Goal: Task Accomplishment & Management: Use online tool/utility

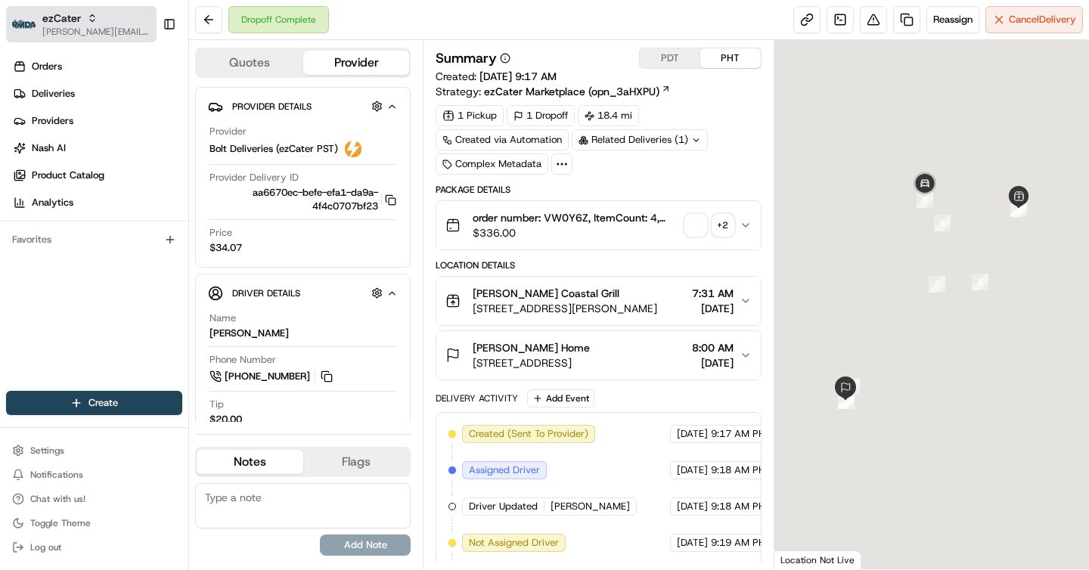
click at [45, 23] on span "ezCater" at bounding box center [61, 18] width 39 height 15
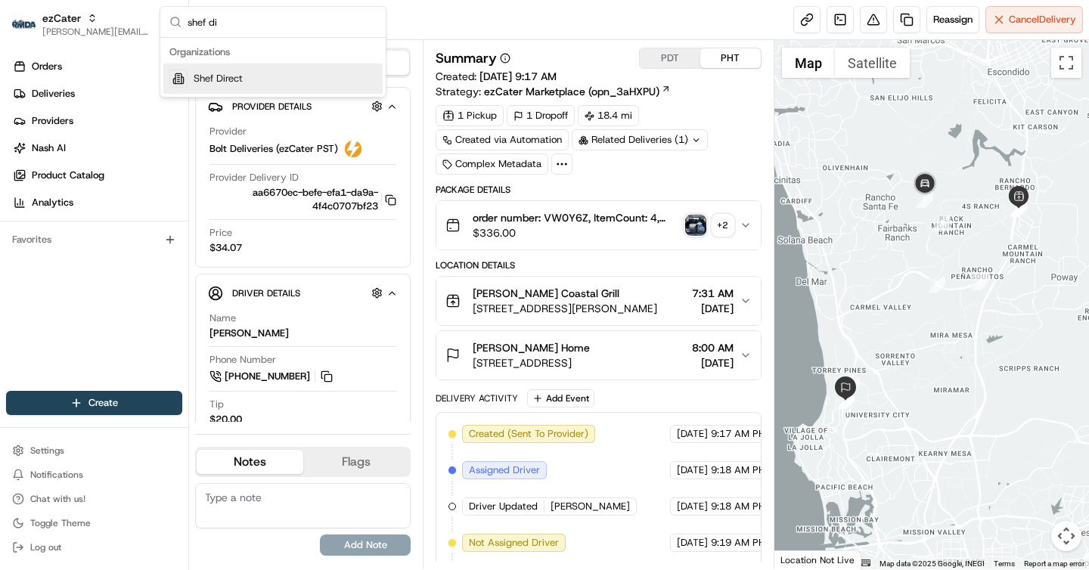
type input "shef di"
click at [300, 75] on div "Shef Direct" at bounding box center [272, 79] width 219 height 30
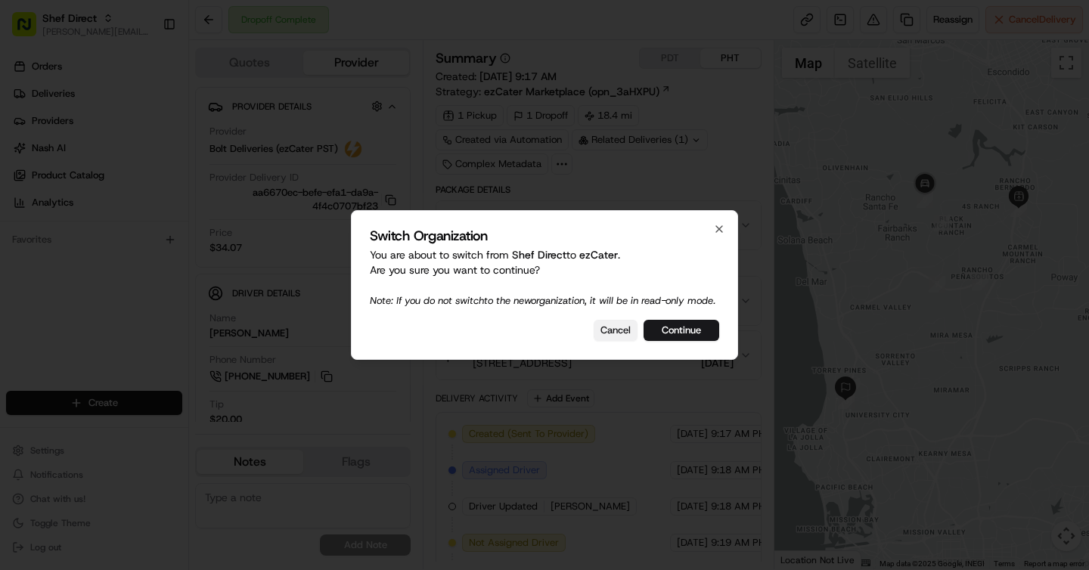
click at [618, 339] on button "Cancel" at bounding box center [615, 330] width 44 height 21
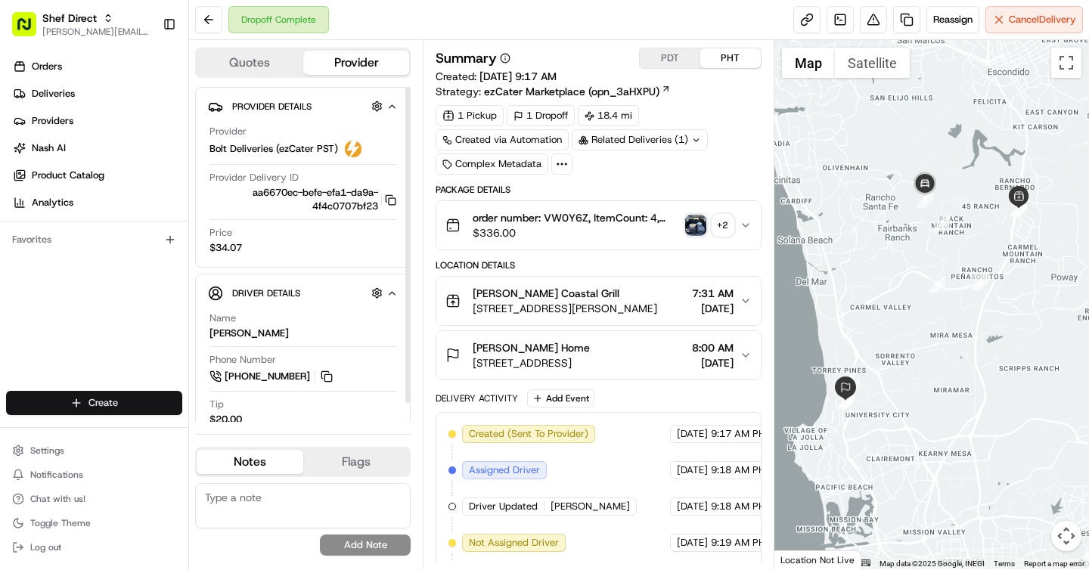
click at [169, 394] on html "Shef Direct brigitte@usenash.com Toggle Sidebar Orders Deliveries Providers Nas…" at bounding box center [544, 285] width 1089 height 570
click at [264, 492] on link "CSV Upload" at bounding box center [273, 485] width 169 height 27
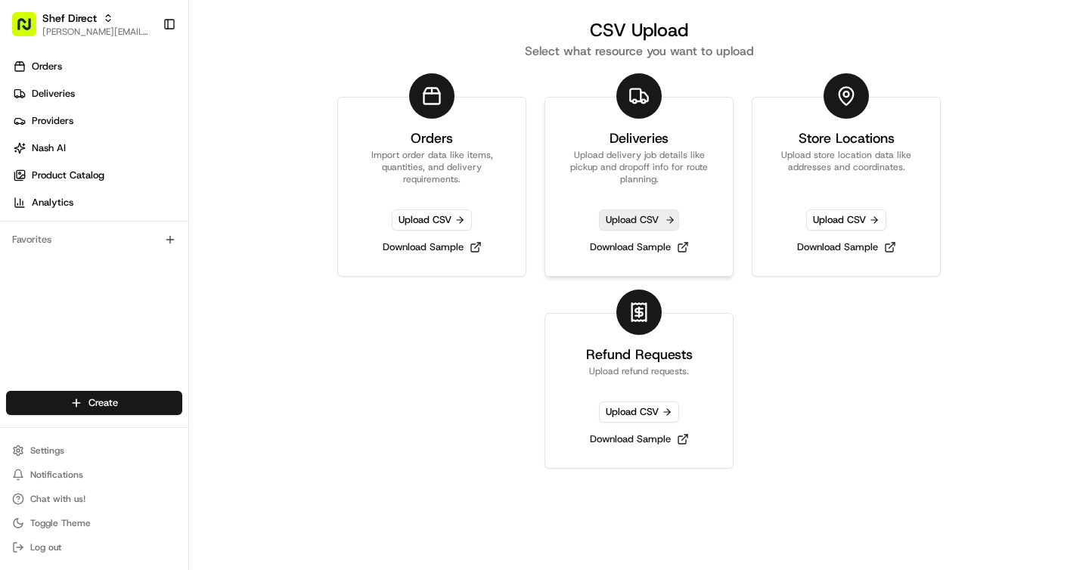
click at [648, 222] on span "Upload CSV" at bounding box center [639, 219] width 80 height 21
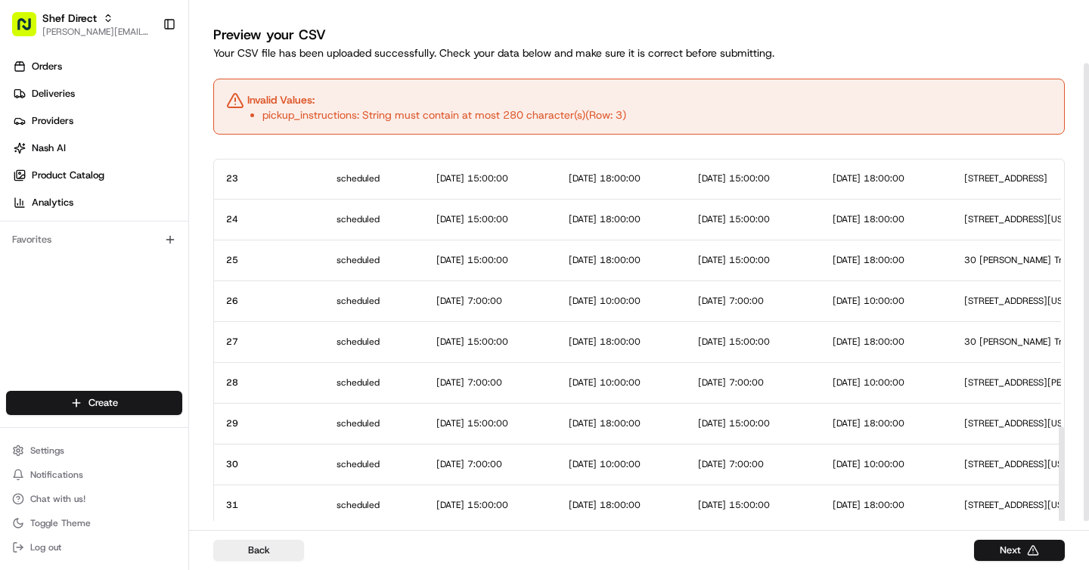
scroll to position [72, 0]
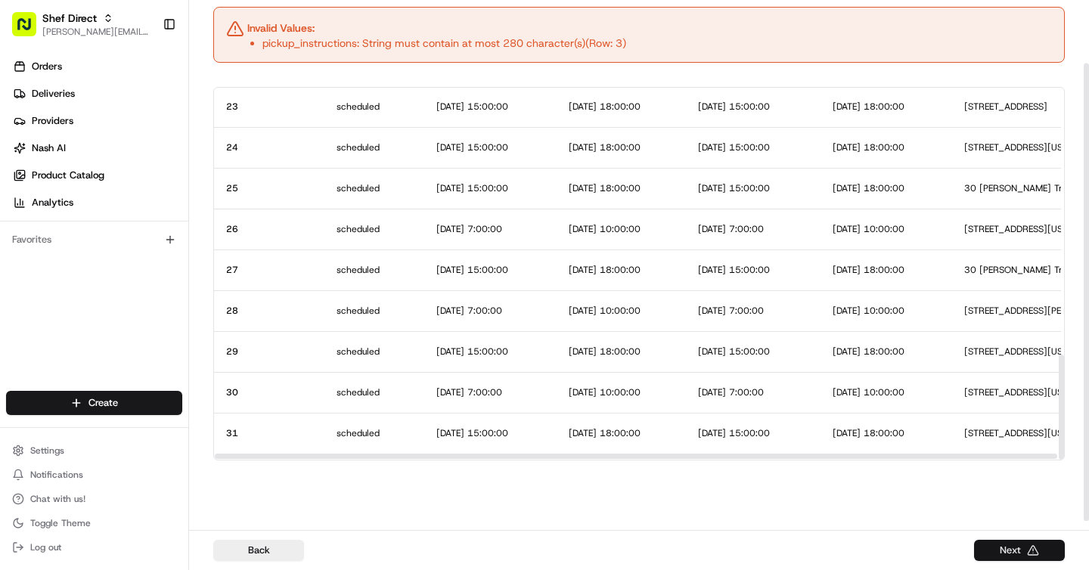
click at [998, 548] on button "Next" at bounding box center [1019, 550] width 91 height 21
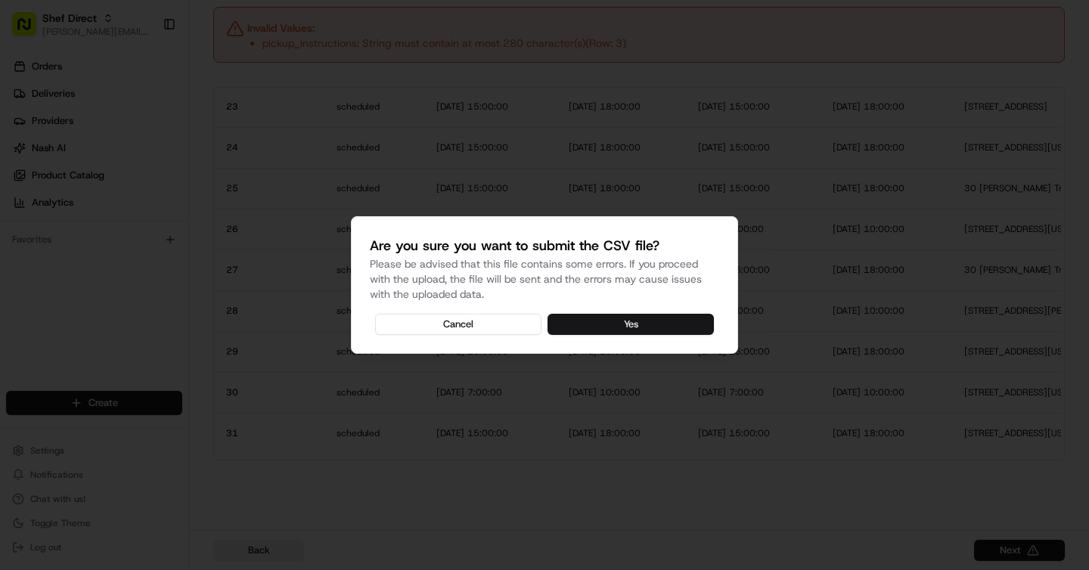
click at [688, 330] on button "Yes" at bounding box center [630, 324] width 166 height 21
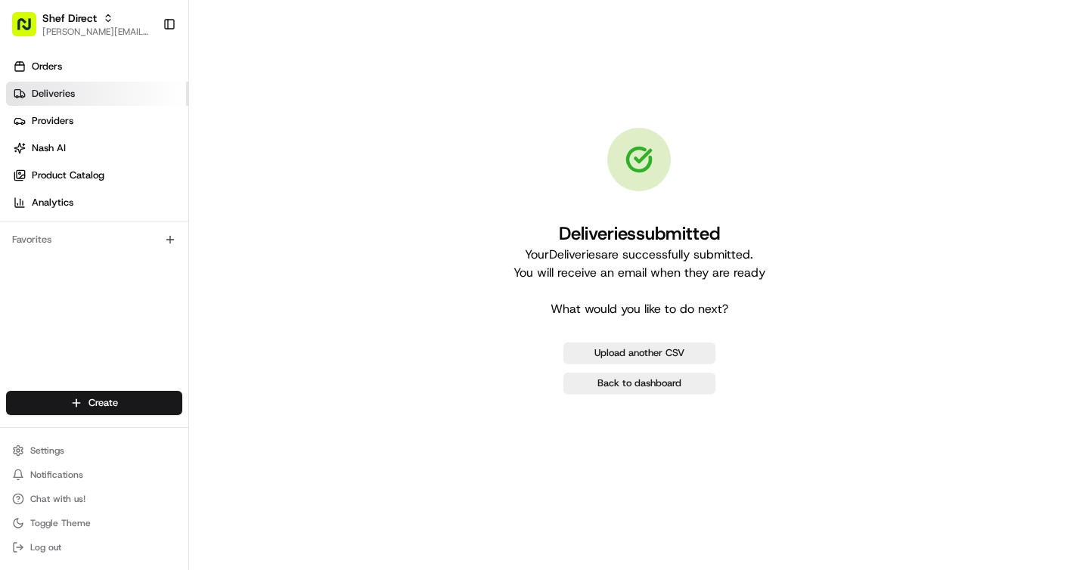
scroll to position [0, 0]
click at [137, 89] on link "Deliveries" at bounding box center [97, 94] width 182 height 24
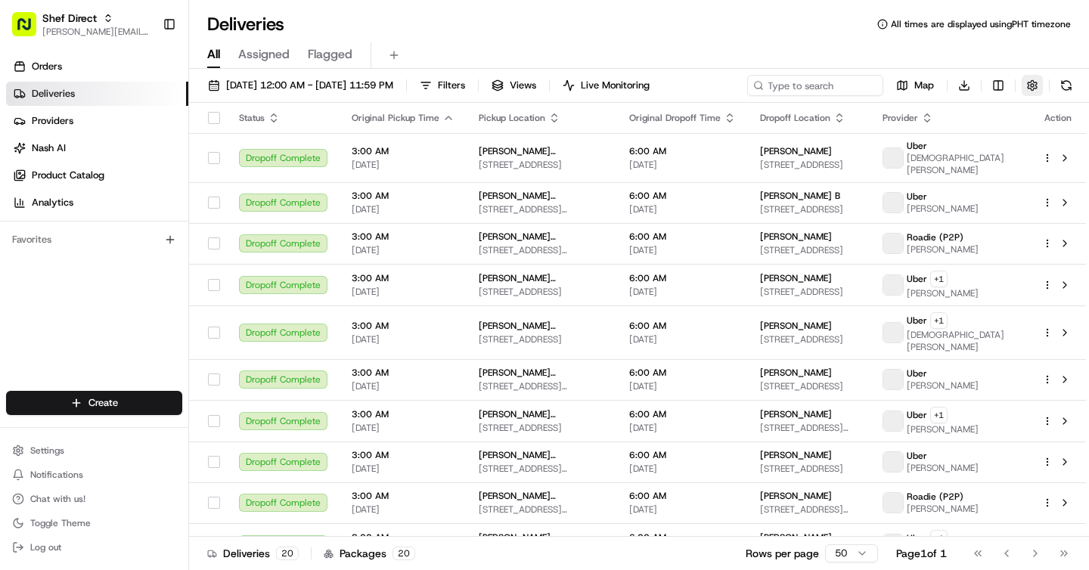
click at [1035, 82] on button "button" at bounding box center [1031, 85] width 21 height 21
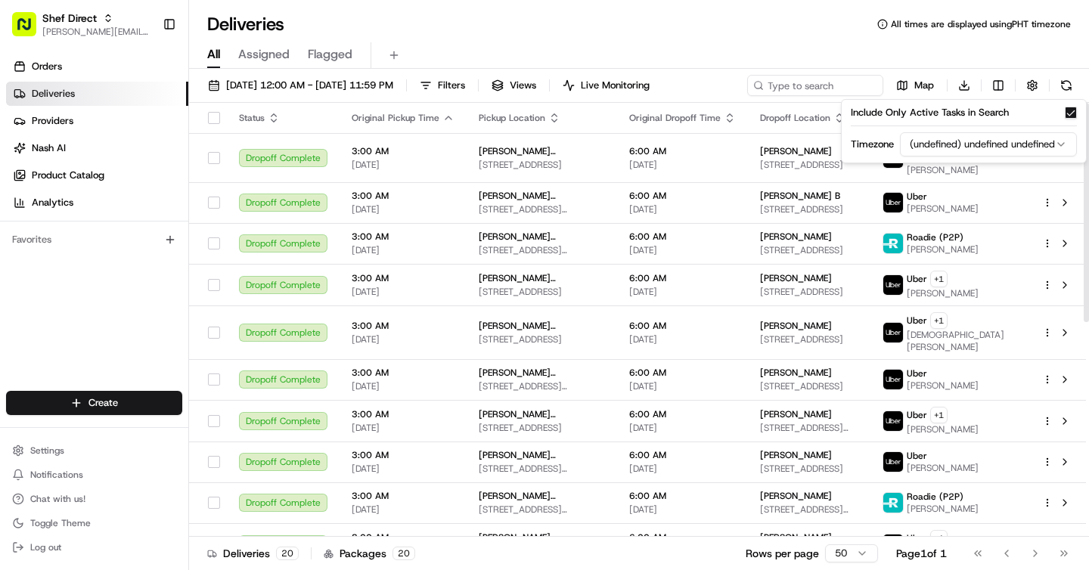
click at [980, 132] on div "Include Only Active Tasks in Search Timezone (undefined) undefined undefined" at bounding box center [964, 131] width 246 height 64
click at [980, 149] on html "Shef Direct brigitte@usenash.com Toggle Sidebar Orders Deliveries Providers Nas…" at bounding box center [544, 285] width 1089 height 570
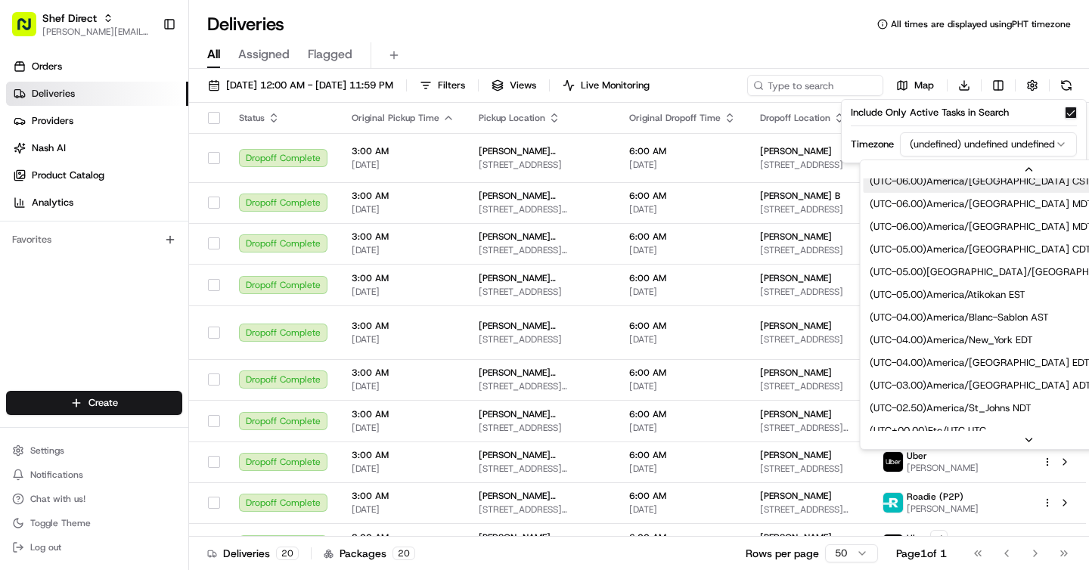
scroll to position [179, 0]
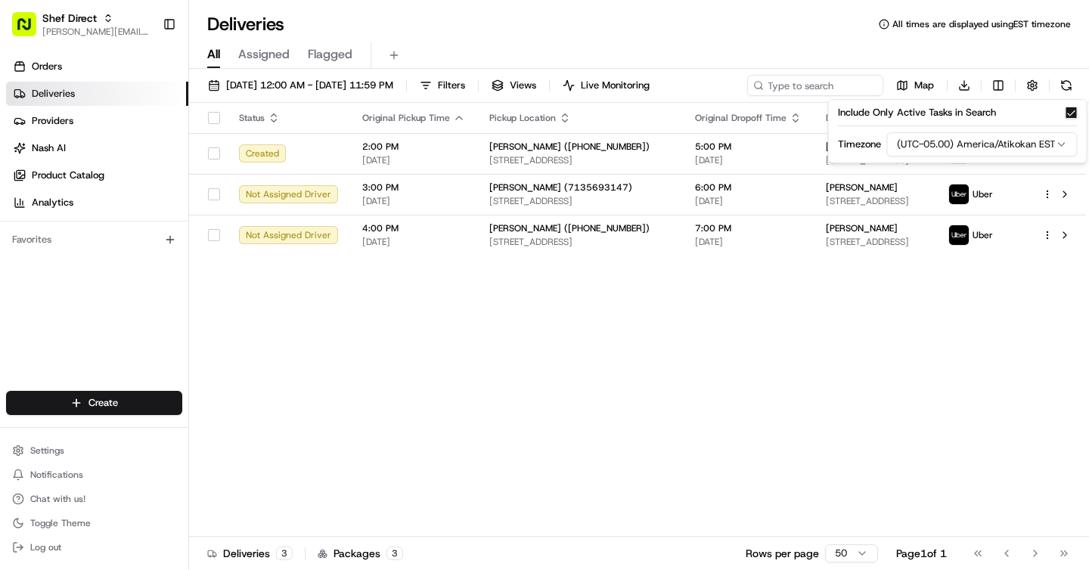
click at [492, 30] on div "Deliveries All times are displayed using EST timezone" at bounding box center [639, 24] width 900 height 24
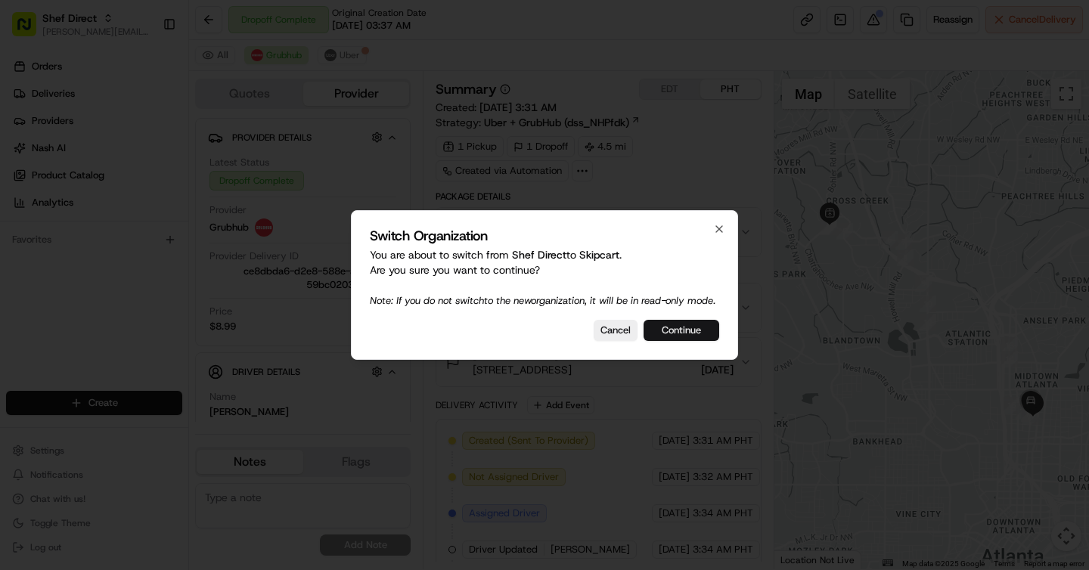
click at [684, 333] on button "Continue" at bounding box center [681, 330] width 76 height 21
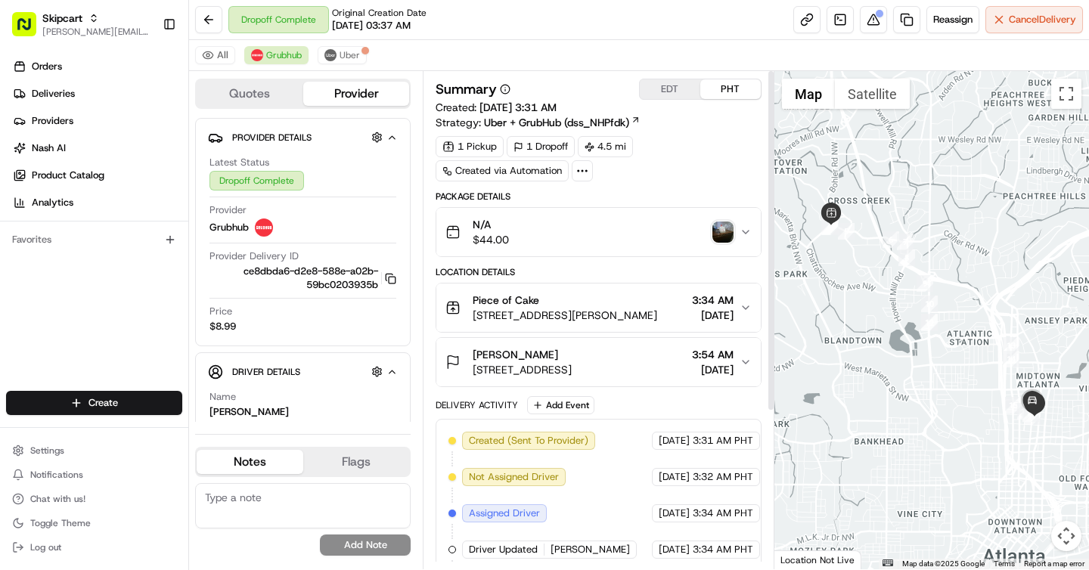
click at [672, 82] on button "EDT" at bounding box center [670, 89] width 60 height 20
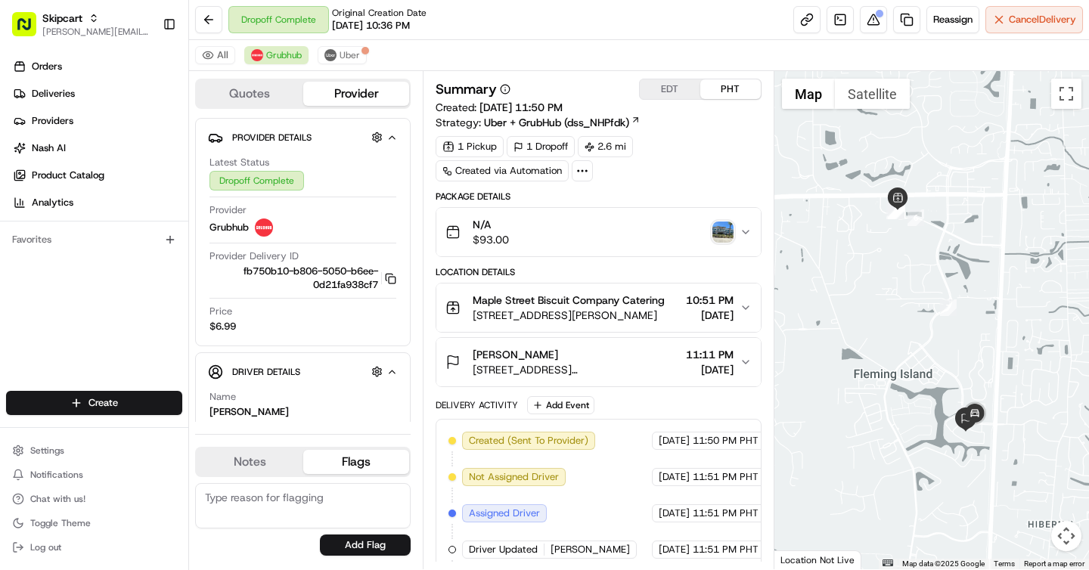
click at [723, 228] on img "button" at bounding box center [722, 232] width 21 height 21
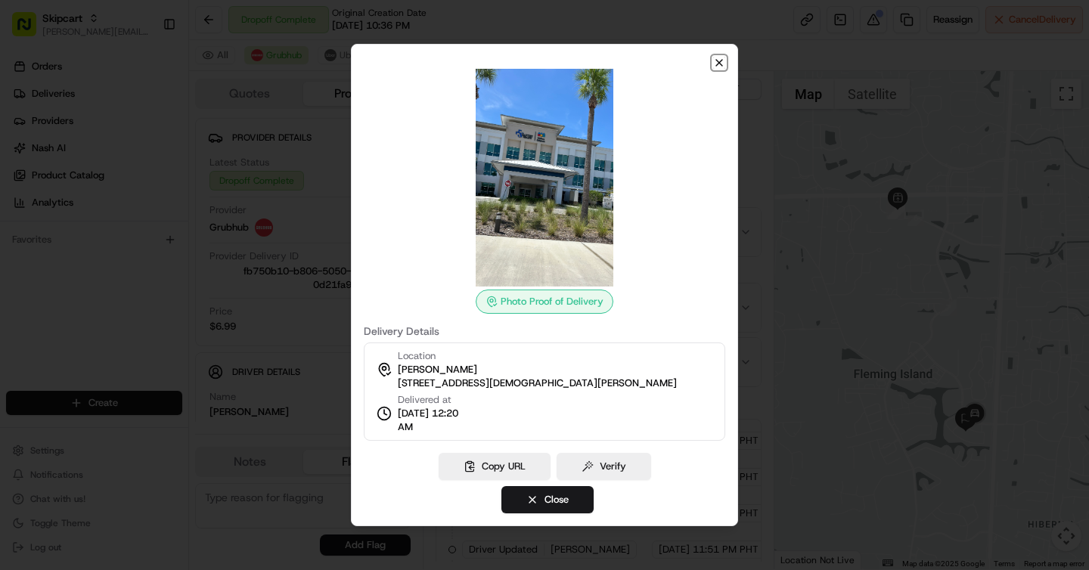
click at [724, 63] on icon "button" at bounding box center [719, 63] width 12 height 12
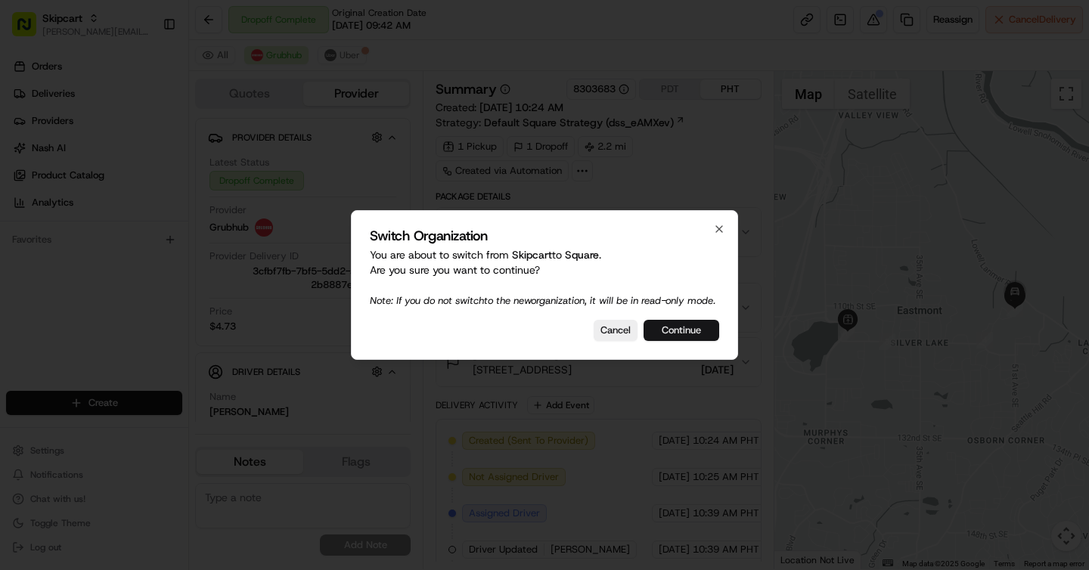
click at [683, 330] on button "Continue" at bounding box center [681, 330] width 76 height 21
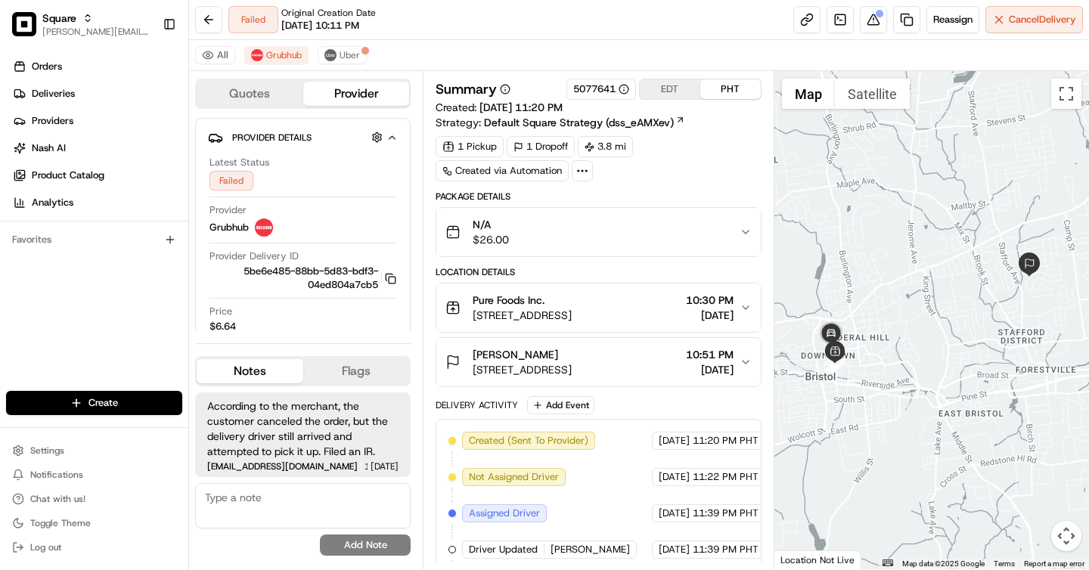
scroll to position [228, 0]
